Goal: Check status: Check status

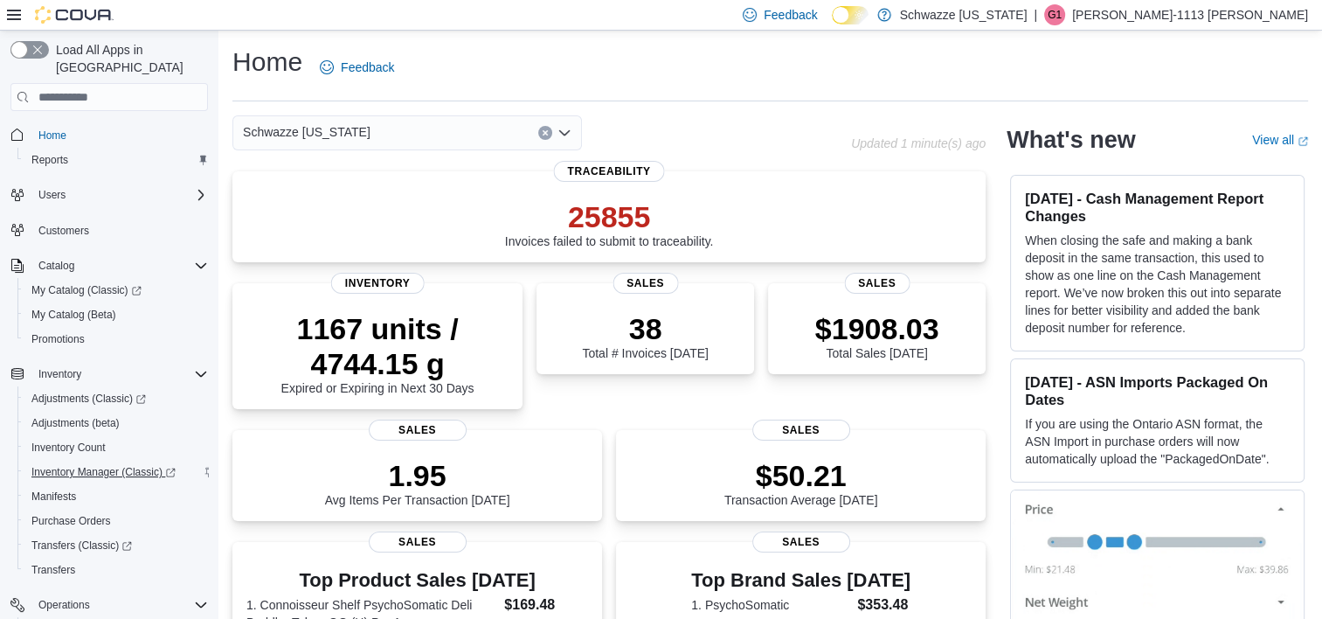
scroll to position [262, 0]
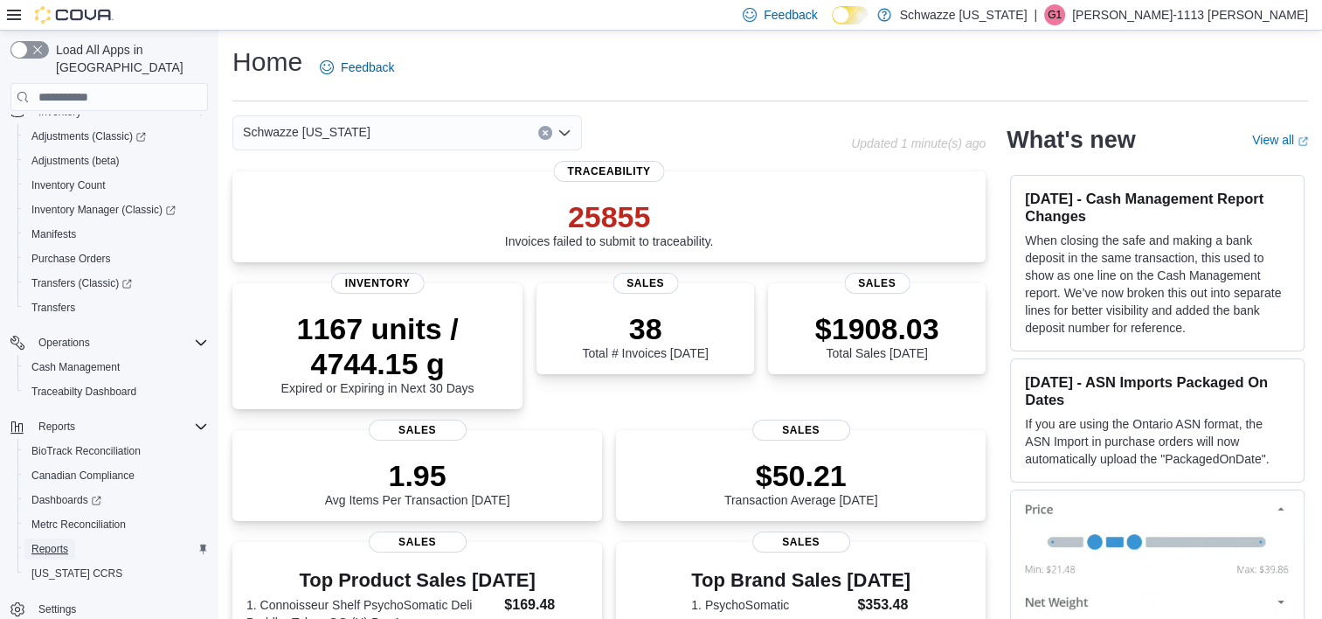
click at [41, 542] on span "Reports" at bounding box center [49, 549] width 37 height 14
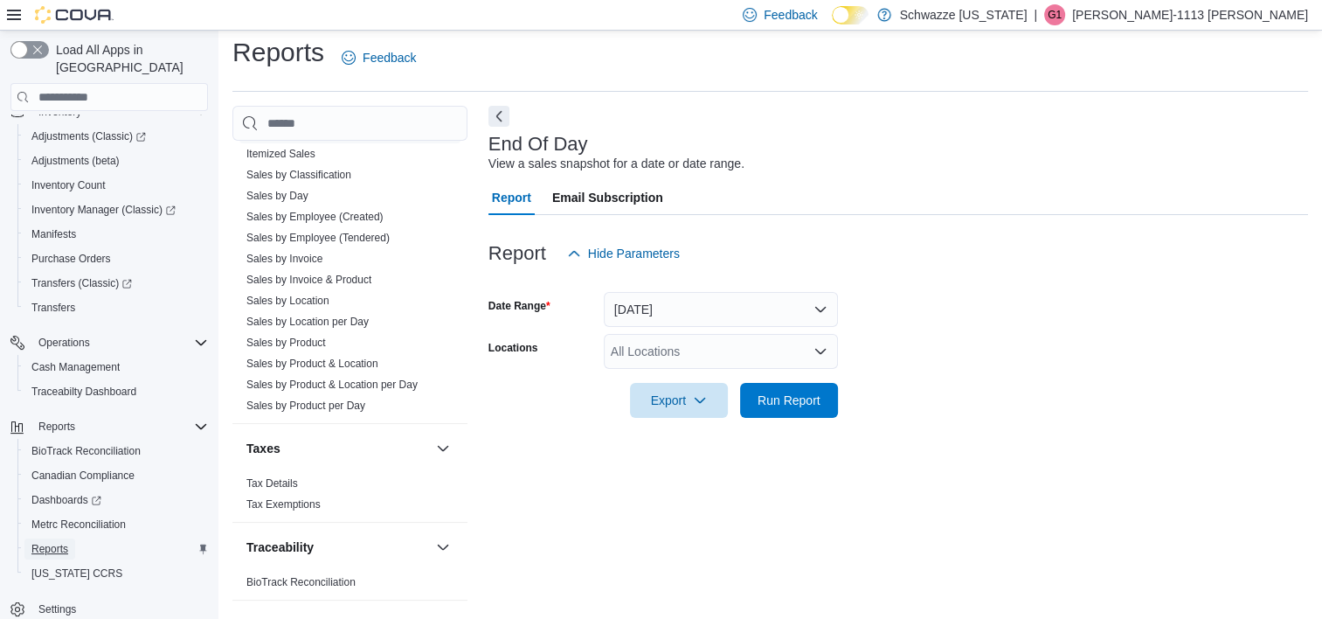
scroll to position [1170, 0]
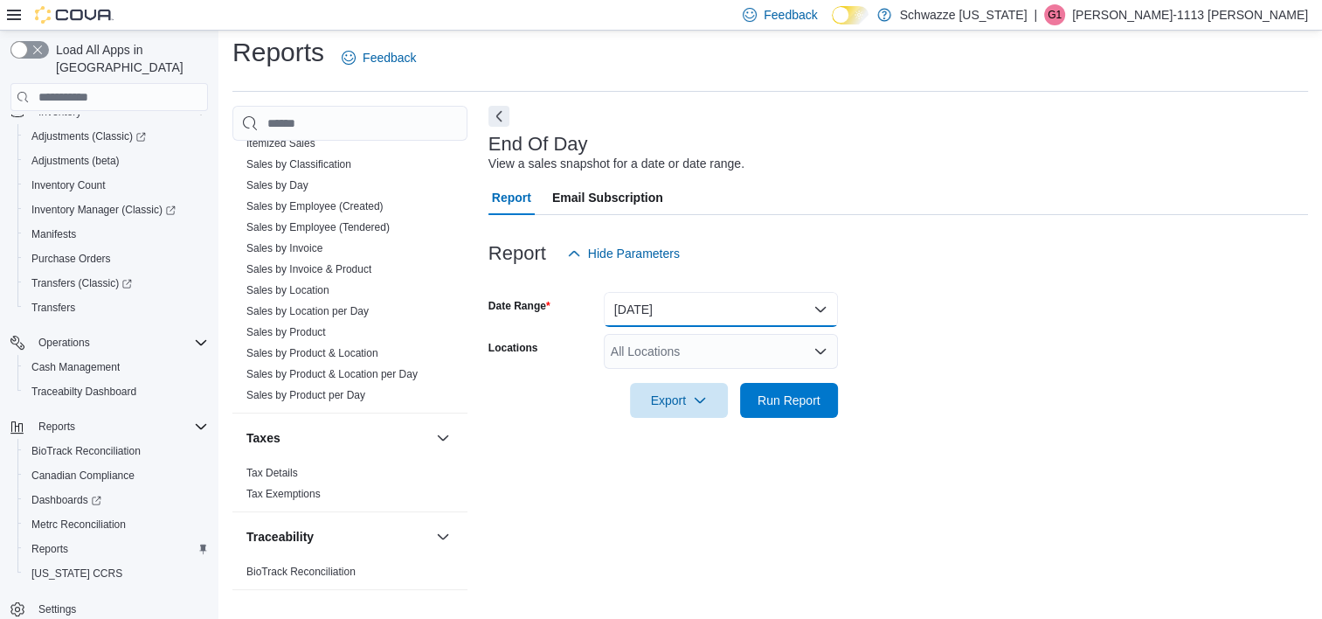
click at [727, 308] on button "Today" at bounding box center [721, 309] width 234 height 35
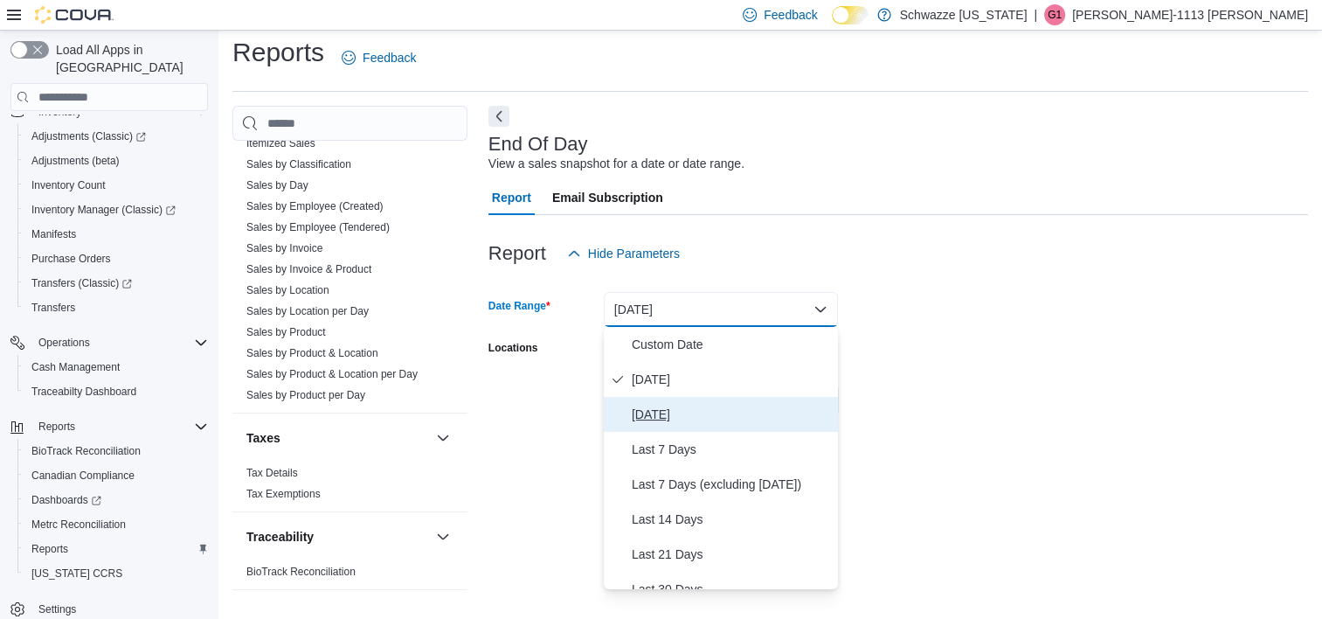
click at [663, 412] on span "Yesterday" at bounding box center [731, 414] width 199 height 21
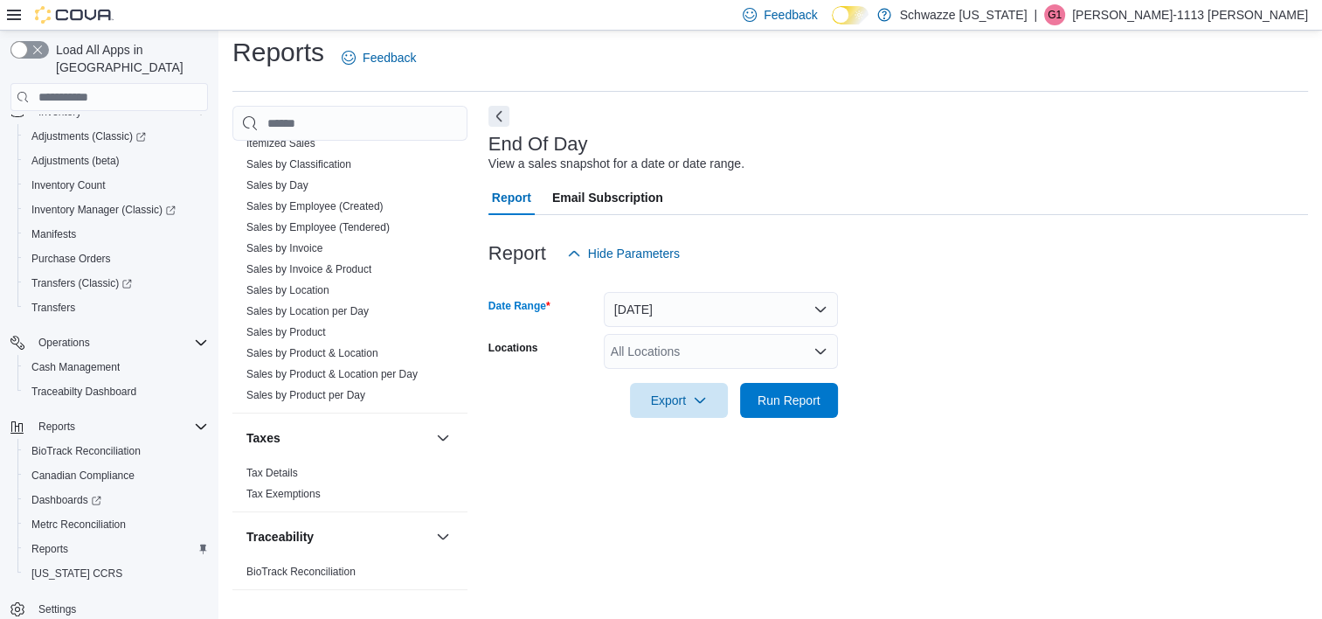
click at [762, 361] on div "All Locations" at bounding box center [721, 351] width 234 height 35
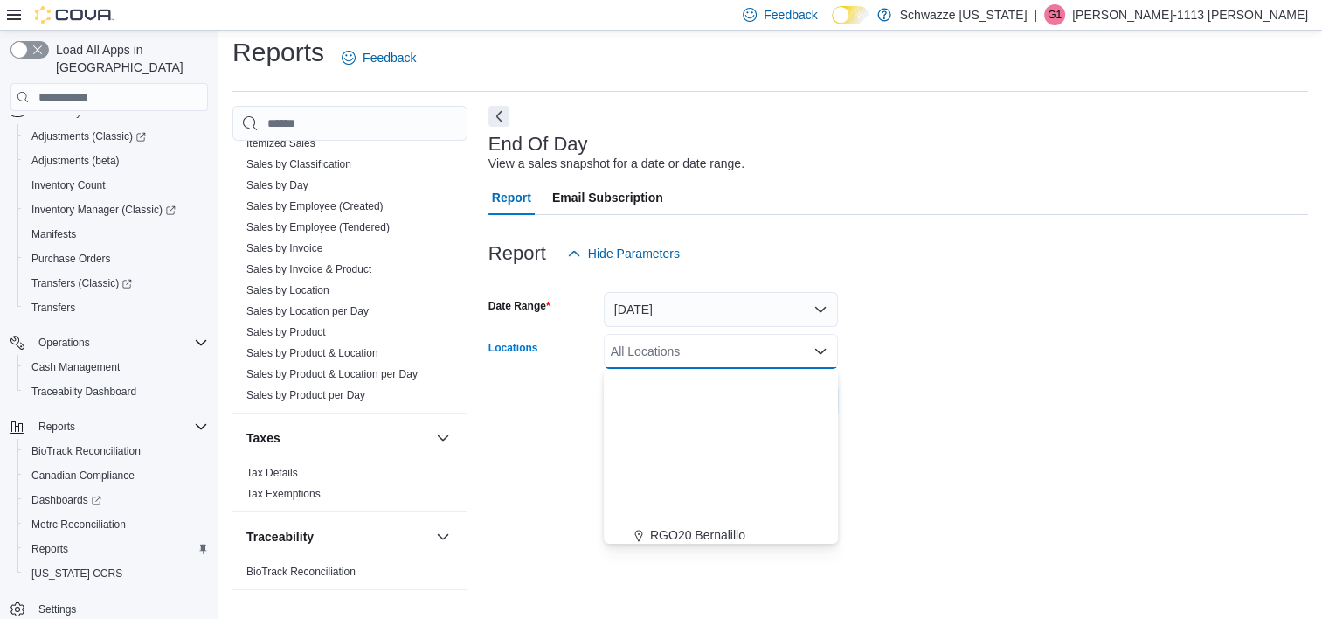
scroll to position [863, 0]
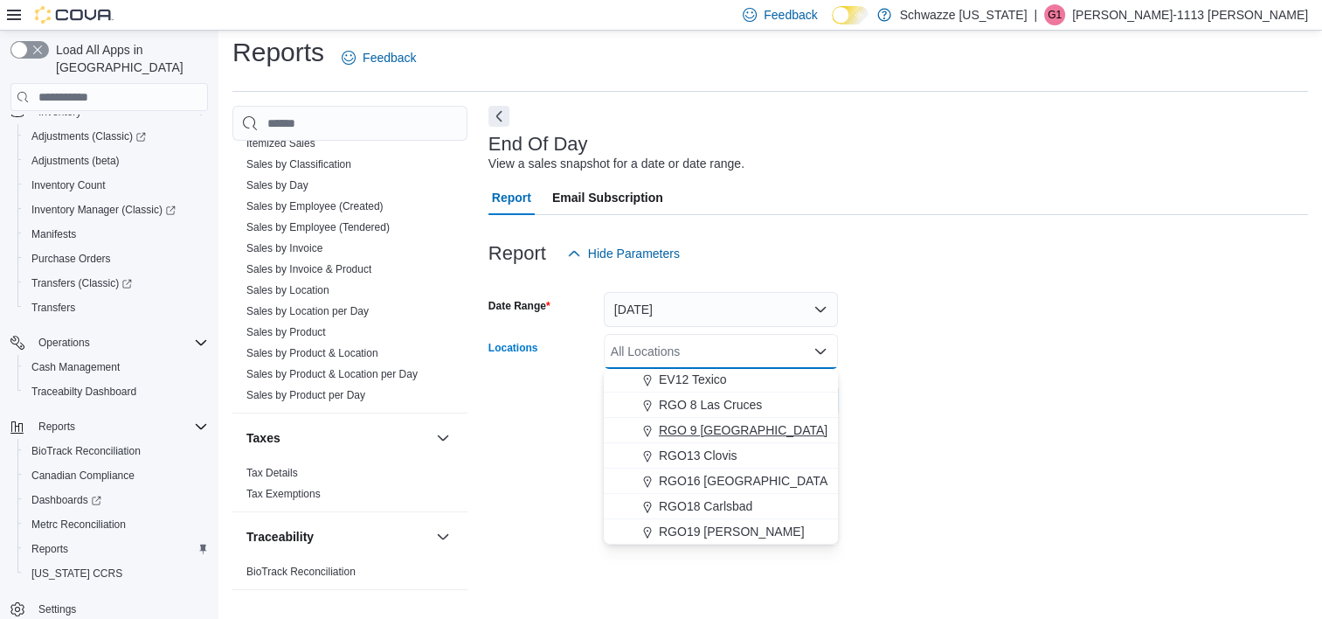
click at [748, 428] on span "RGO 9 Las Vegas" at bounding box center [743, 429] width 169 height 17
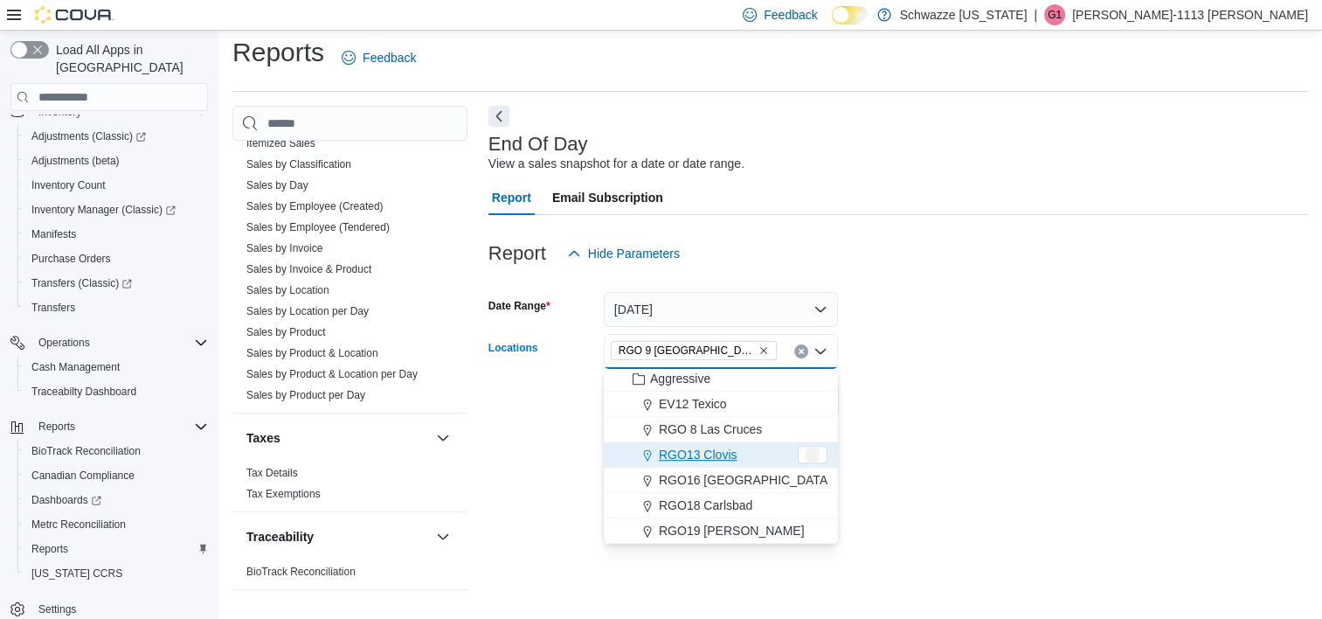
scroll to position [839, 0]
click at [964, 411] on form "Date Range Yesterday Locations RGO 9 Las Vegas Combo box. Selected. RGO 9 Las V…" at bounding box center [899, 344] width 820 height 147
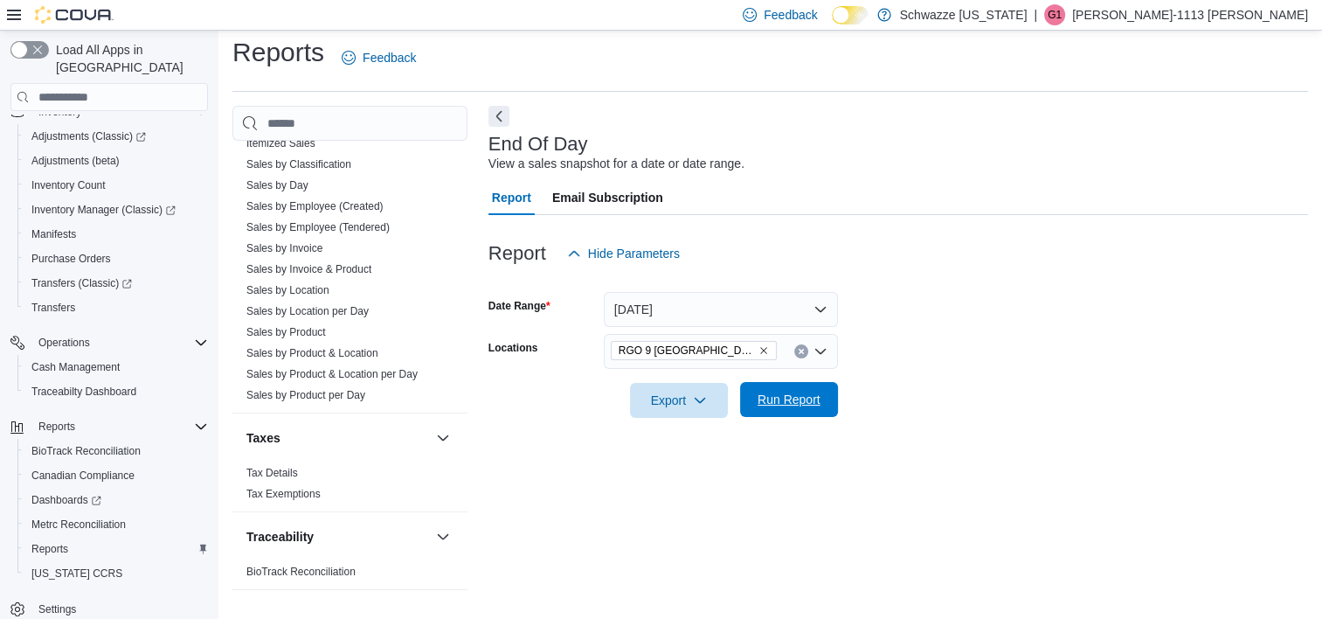
click at [817, 391] on span "Run Report" at bounding box center [789, 399] width 77 height 35
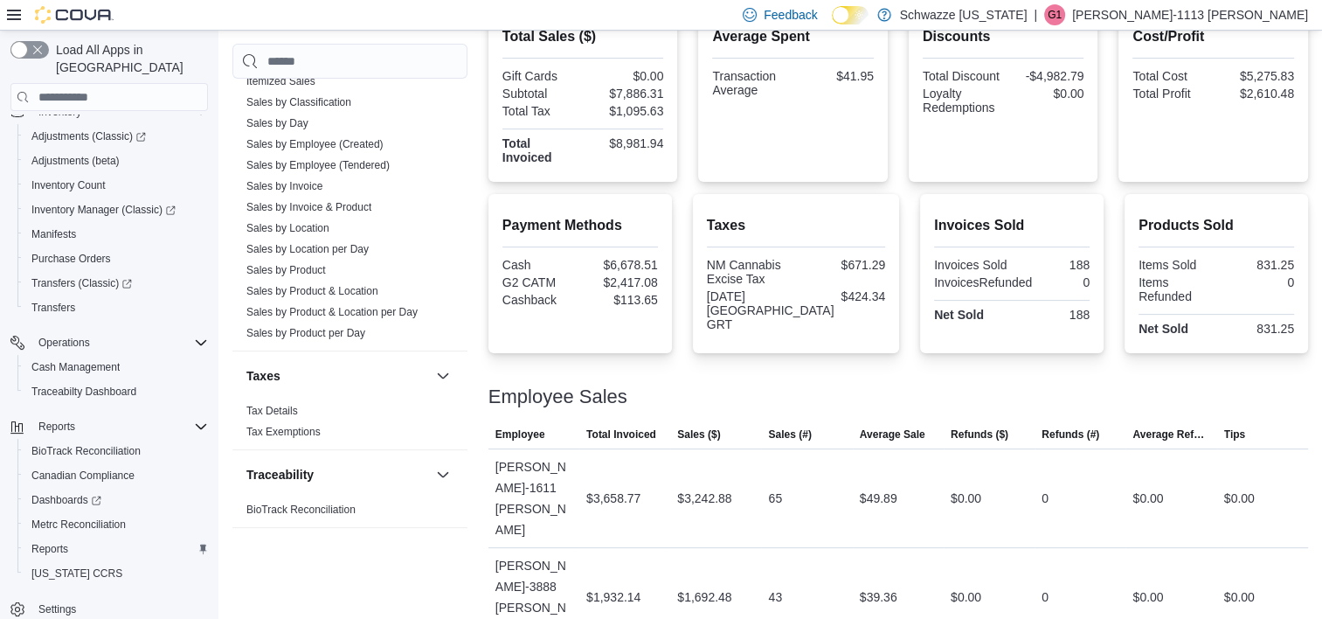
scroll to position [514, 0]
